Goal: Find specific page/section: Find specific page/section

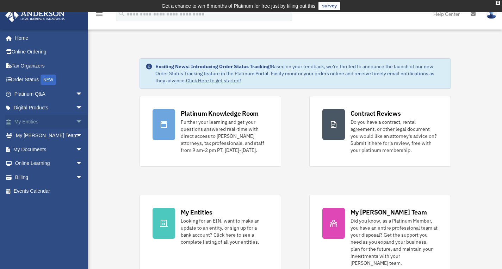
click at [76, 122] on span "arrow_drop_down" at bounding box center [83, 122] width 14 height 14
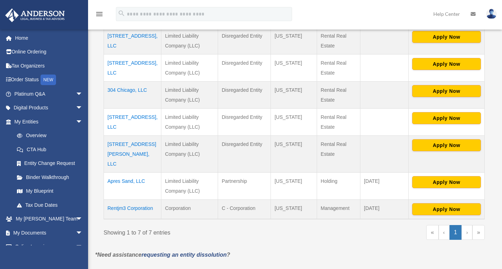
scroll to position [186, 0]
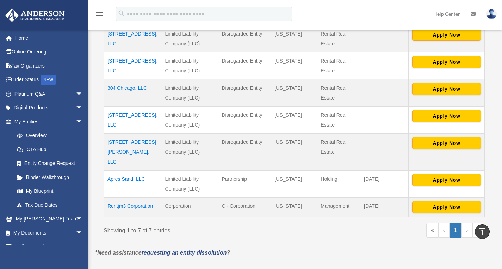
click at [127, 171] on td "Apres Sand, LLC" at bounding box center [132, 184] width 57 height 27
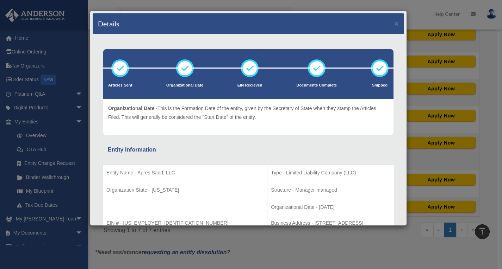
click at [388, 24] on div "Details ×" at bounding box center [248, 23] width 311 height 21
click at [394, 23] on button "×" at bounding box center [396, 23] width 5 height 7
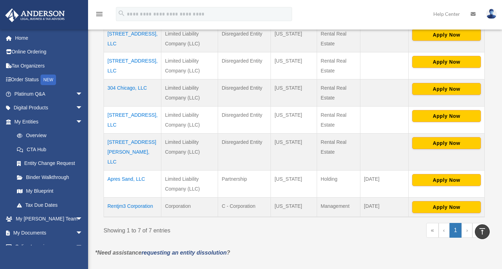
click at [135, 87] on td "304 Chicago, LLC" at bounding box center [132, 93] width 57 height 27
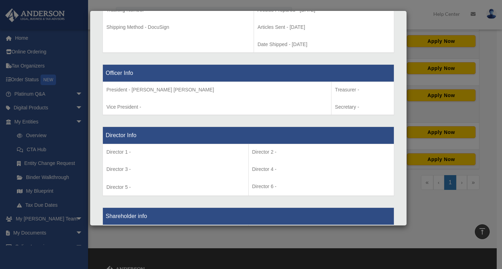
scroll to position [403, 0]
